Goal: Task Accomplishment & Management: Use online tool/utility

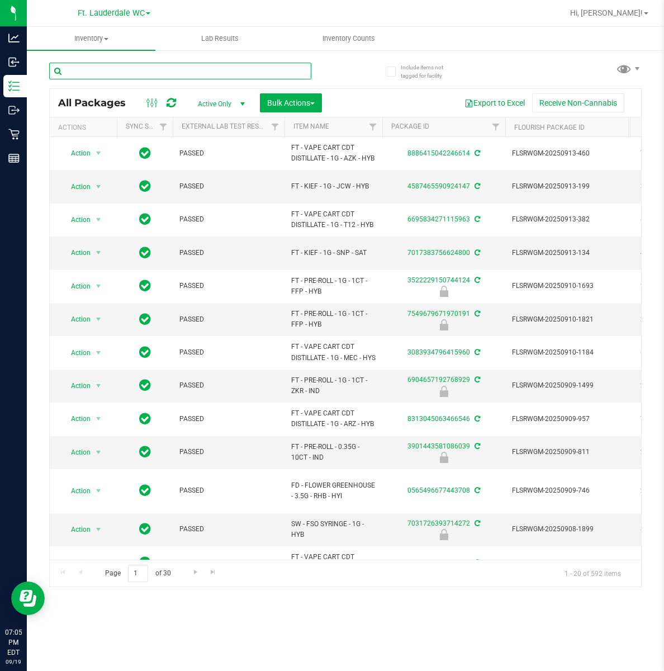
click at [144, 68] on input "text" at bounding box center [180, 71] width 262 height 17
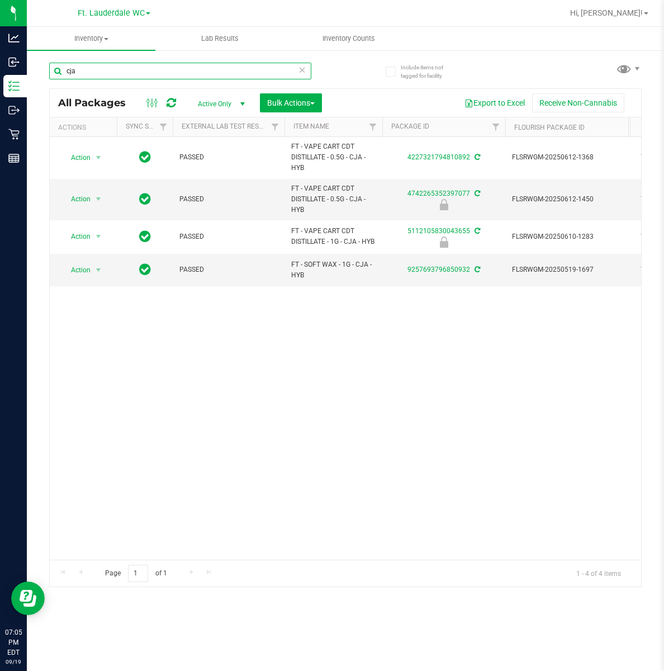
type input "cja"
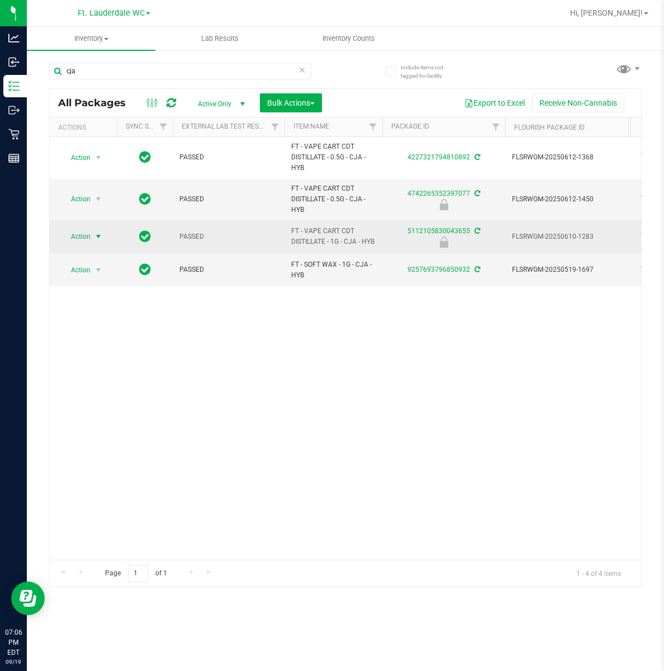
click at [98, 238] on span "select" at bounding box center [98, 236] width 9 height 9
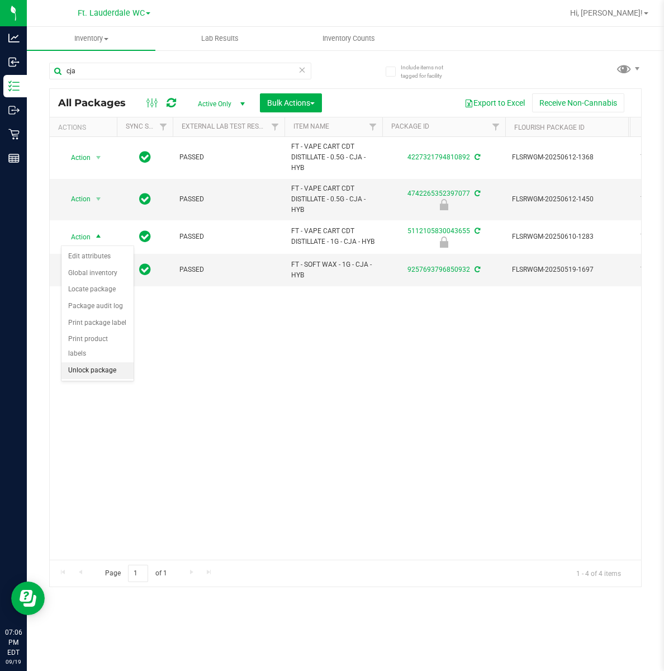
click at [94, 379] on li "Unlock package" at bounding box center [97, 370] width 72 height 17
